Goal: Book appointment/travel/reservation

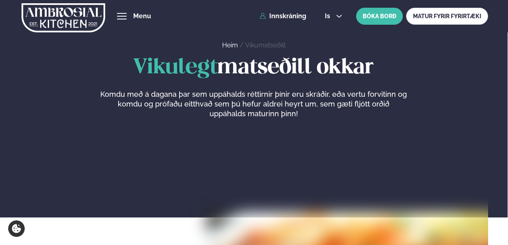
scroll to position [365, 0]
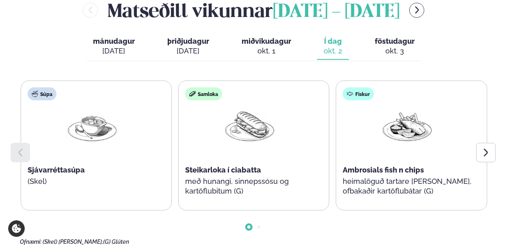
click at [393, 45] on button "föstudagur fös. okt. 3" at bounding box center [394, 46] width 53 height 27
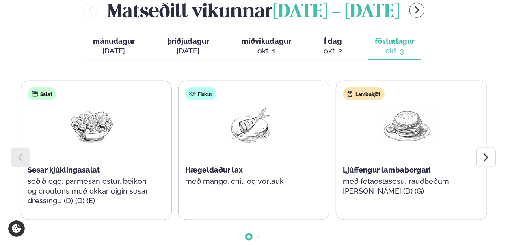
click at [487, 157] on icon at bounding box center [486, 158] width 4 height 8
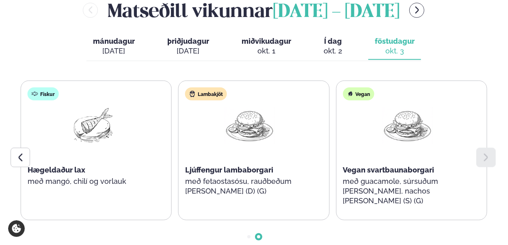
click at [22, 158] on icon at bounding box center [20, 158] width 10 height 10
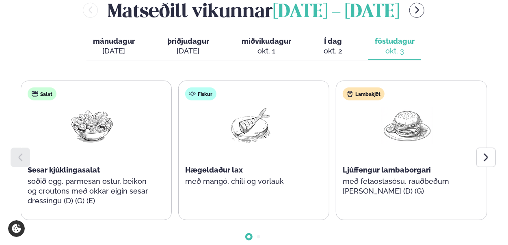
click at [424, 9] on button "menu-btn-right" at bounding box center [416, 10] width 15 height 15
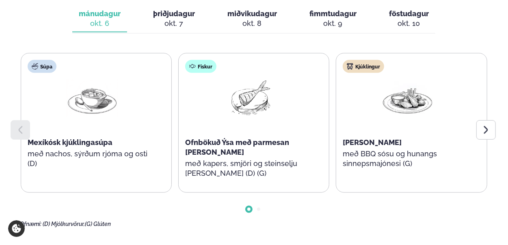
scroll to position [406, 0]
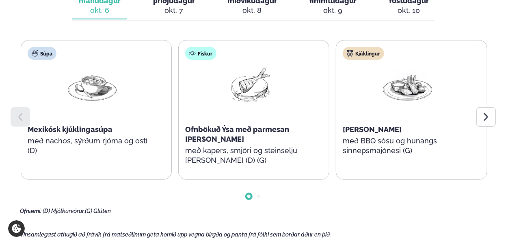
click at [478, 121] on div at bounding box center [485, 117] width 19 height 19
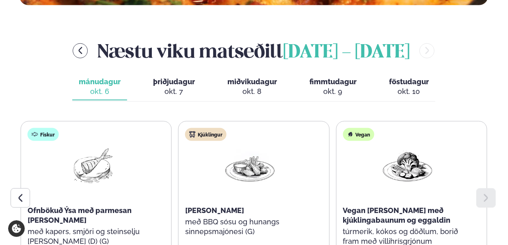
click at [166, 87] on div "okt. 7" at bounding box center [174, 92] width 42 height 10
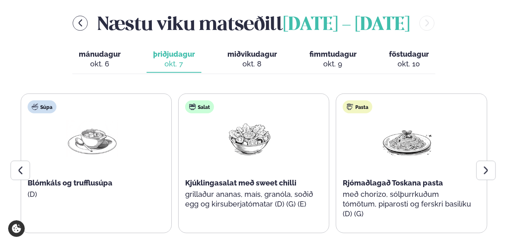
scroll to position [365, 0]
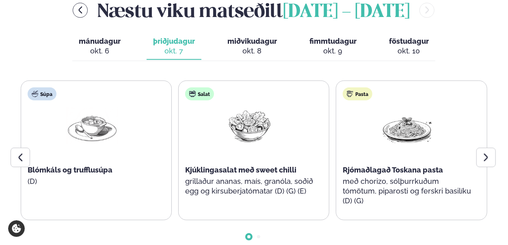
click at [483, 159] on icon at bounding box center [486, 158] width 10 height 10
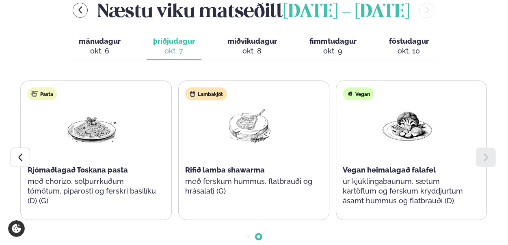
click at [85, 46] on div "okt. 6" at bounding box center [100, 51] width 42 height 10
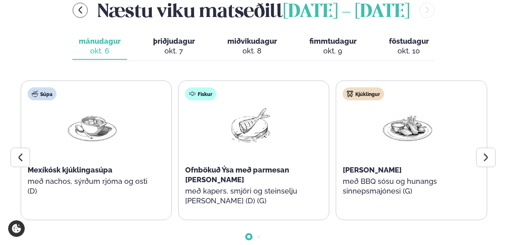
click at [21, 152] on div at bounding box center [20, 157] width 19 height 19
